Goal: Task Accomplishment & Management: Use online tool/utility

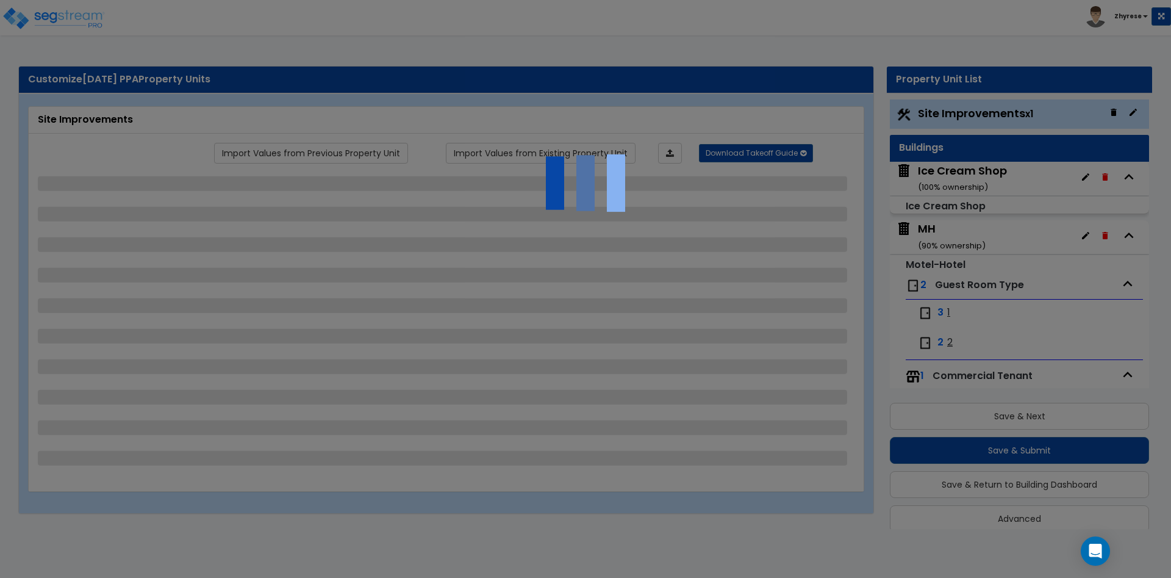
select select "1"
select select "2"
select select "1"
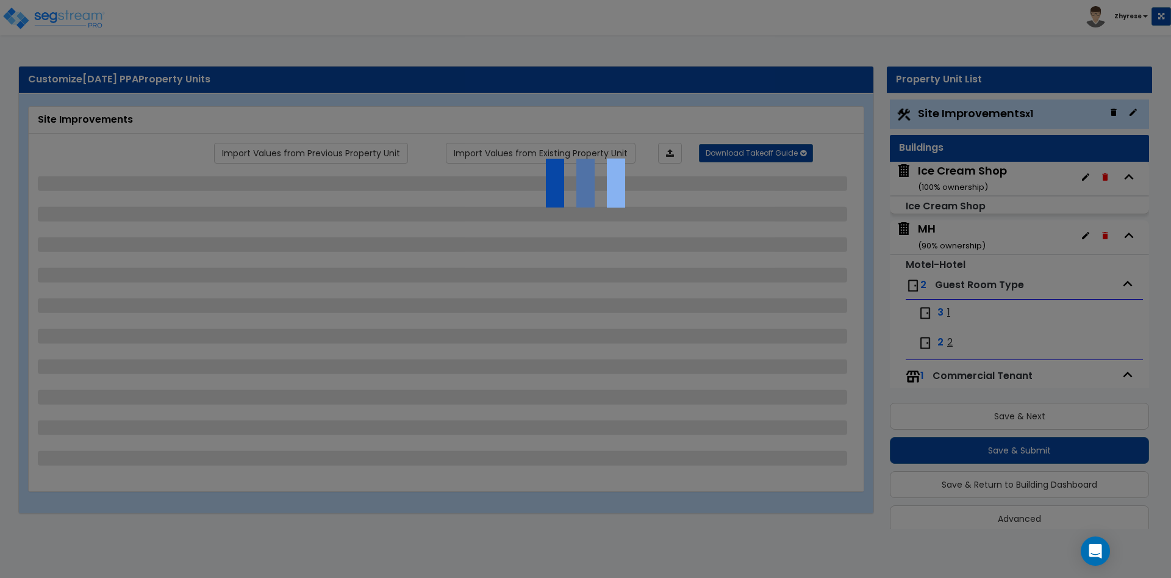
select select "1"
